Goal: Contribute content: Add original content to the website for others to see

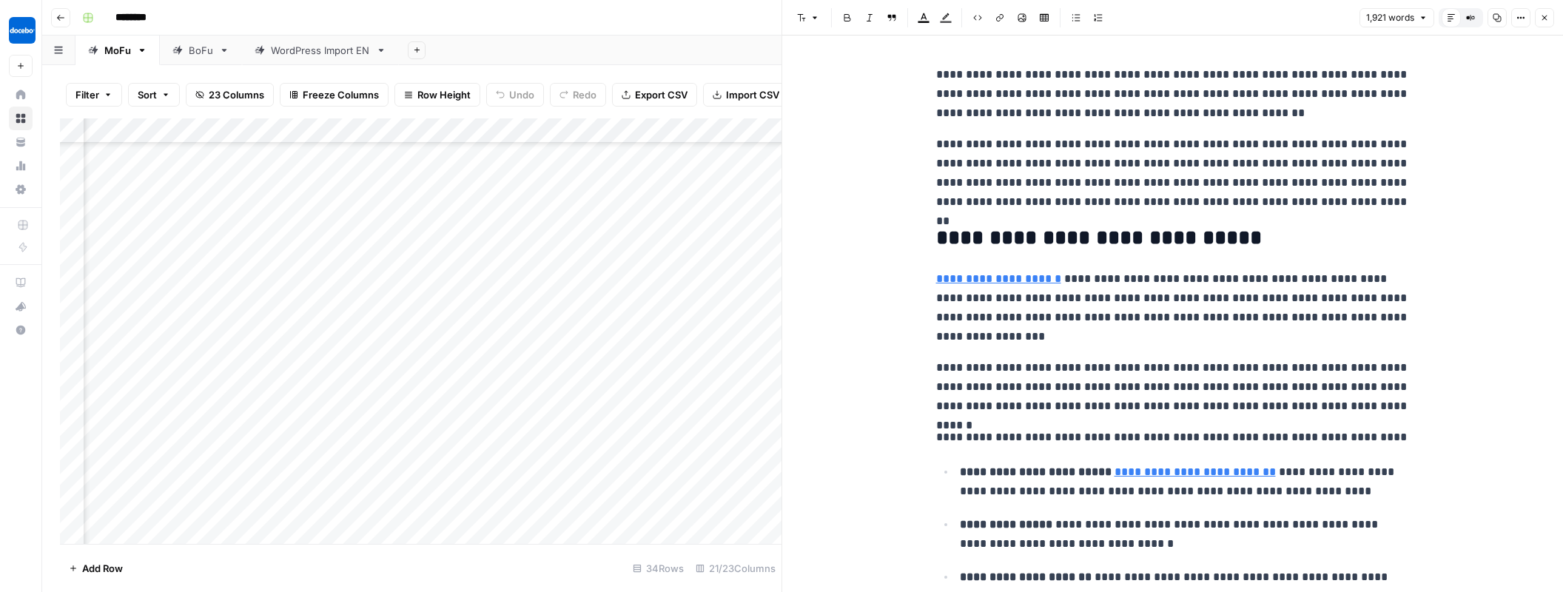
click at [179, 51] on icon at bounding box center [177, 50] width 10 height 10
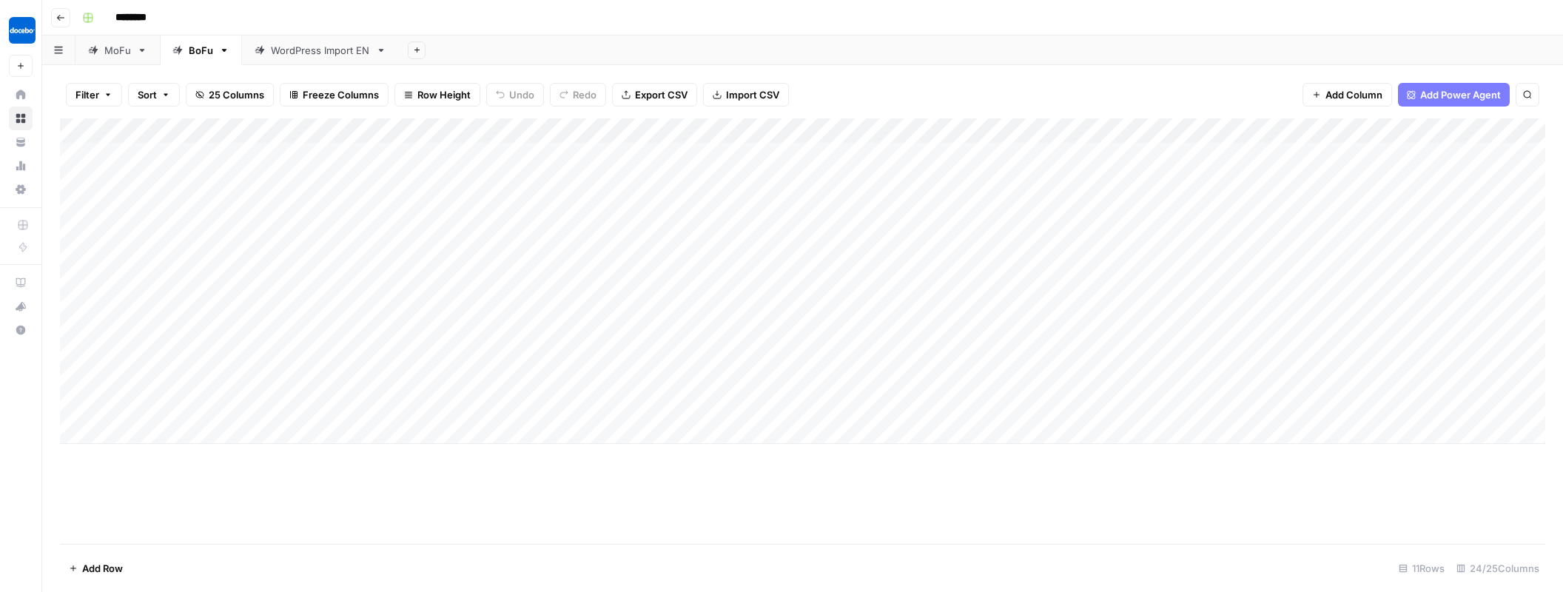
click at [146, 397] on div "Add Column" at bounding box center [802, 281] width 1485 height 326
click at [107, 403] on div "Add Column" at bounding box center [802, 281] width 1485 height 326
click at [132, 405] on div "Add Column" at bounding box center [802, 281] width 1485 height 326
click at [132, 405] on textarea at bounding box center [201, 403] width 237 height 21
click at [127, 406] on textarea at bounding box center [201, 403] width 237 height 21
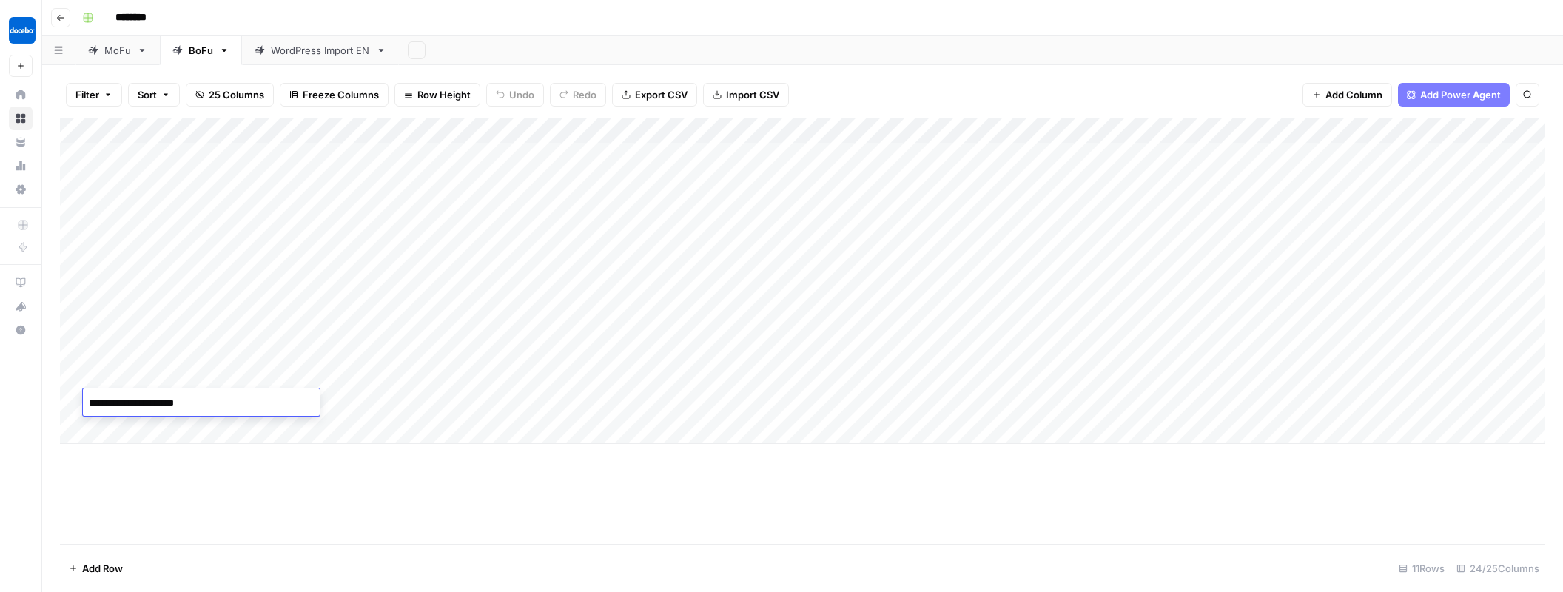
type textarea "**********"
click at [308, 401] on div "Add Column" at bounding box center [802, 281] width 1485 height 326
click at [308, 401] on textarea at bounding box center [400, 403] width 237 height 21
drag, startPoint x: 316, startPoint y: 400, endPoint x: 309, endPoint y: 404, distance: 7.6
click at [315, 400] on textarea at bounding box center [400, 403] width 237 height 21
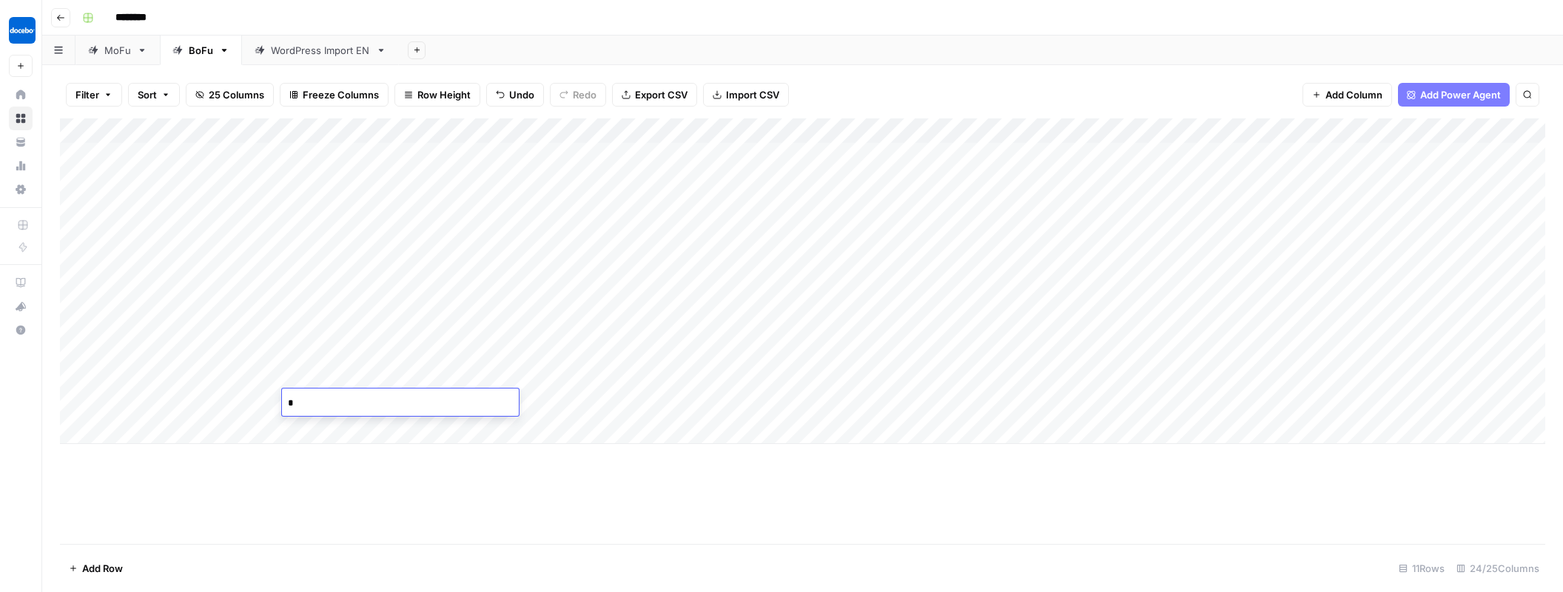
type textarea "**"
click at [408, 405] on div "Add Column" at bounding box center [802, 281] width 1485 height 326
click at [408, 405] on input "text" at bounding box center [438, 407] width 129 height 13
click at [411, 465] on button "Listicle" at bounding box center [402, 460] width 44 height 18
click at [615, 400] on div "Add Column" at bounding box center [802, 281] width 1485 height 326
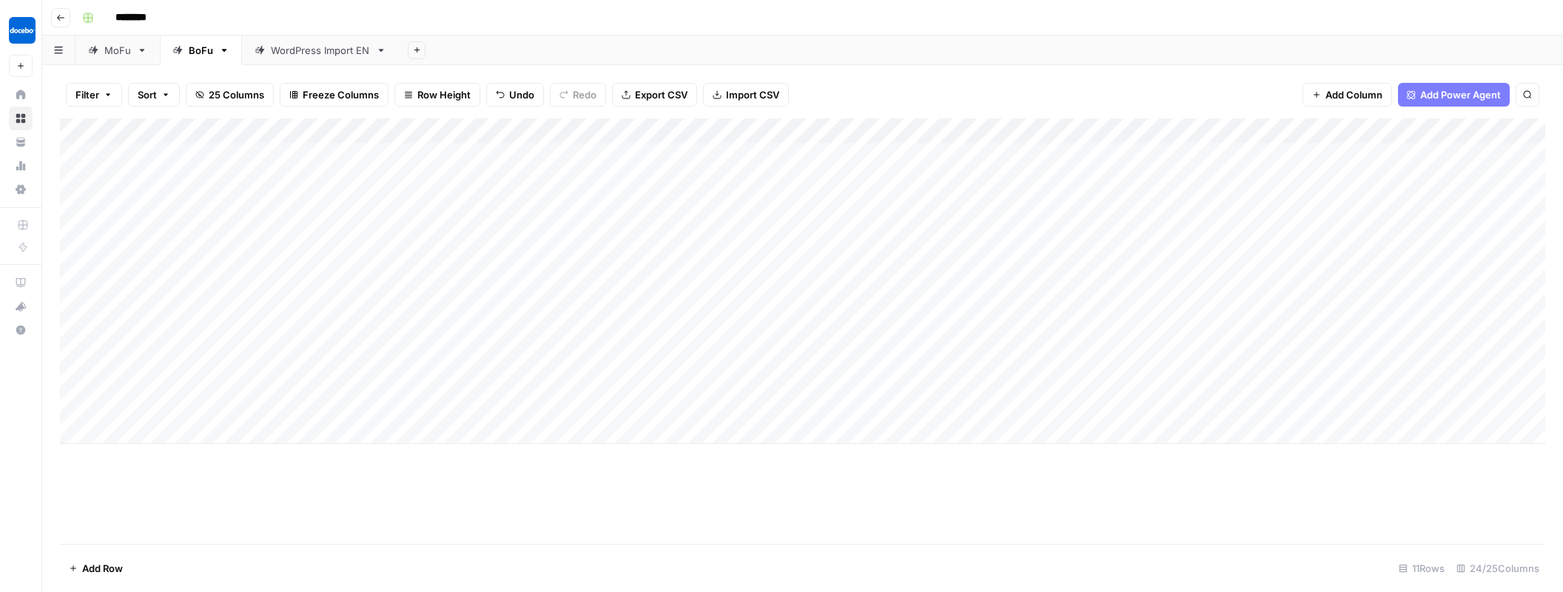
click at [603, 404] on div "Add Column" at bounding box center [802, 281] width 1485 height 326
drag, startPoint x: 616, startPoint y: 456, endPoint x: 638, endPoint y: 454, distance: 22.3
click at [616, 455] on button "English" at bounding box center [610, 460] width 45 height 18
click at [728, 401] on div "Add Column" at bounding box center [802, 281] width 1485 height 326
click at [800, 401] on div "Add Column" at bounding box center [802, 281] width 1485 height 326
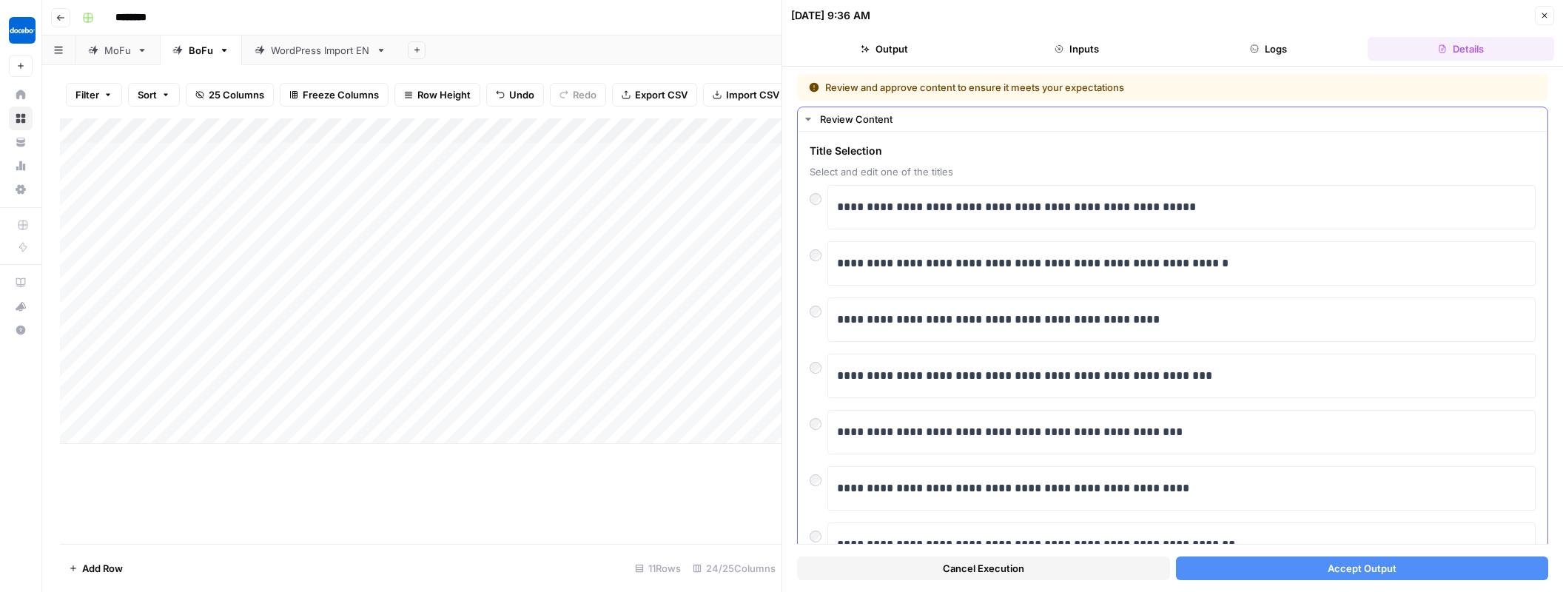
scroll to position [1, 0]
click at [1378, 573] on span "Accept Output" at bounding box center [1362, 568] width 69 height 15
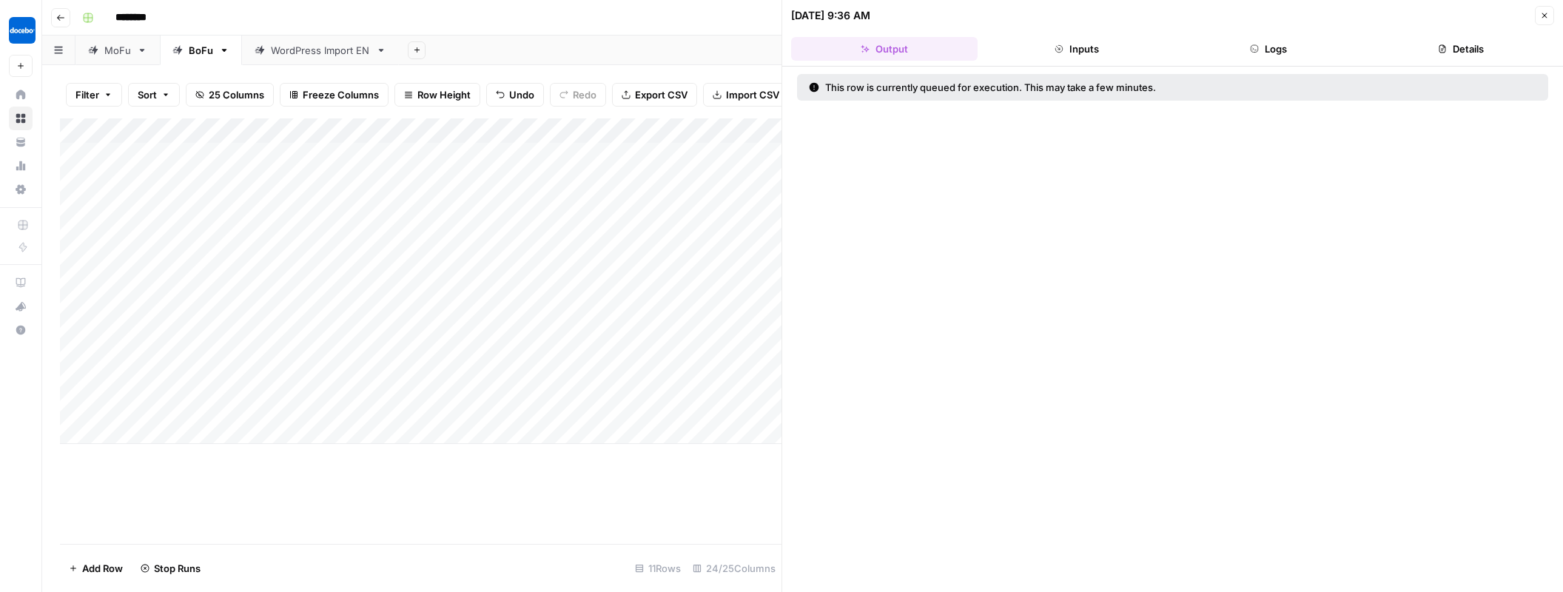
click at [1547, 14] on icon "button" at bounding box center [1544, 15] width 9 height 9
